Goal: Task Accomplishment & Management: Use online tool/utility

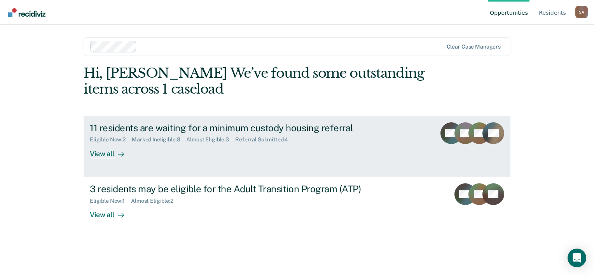
click at [155, 127] on div "11 residents are waiting for a minimum custody housing referral" at bounding box center [226, 127] width 273 height 11
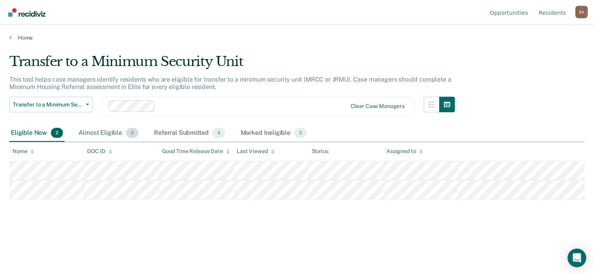
click at [115, 133] on div "Almost Eligible 3" at bounding box center [108, 133] width 63 height 17
